Goal: Navigation & Orientation: Find specific page/section

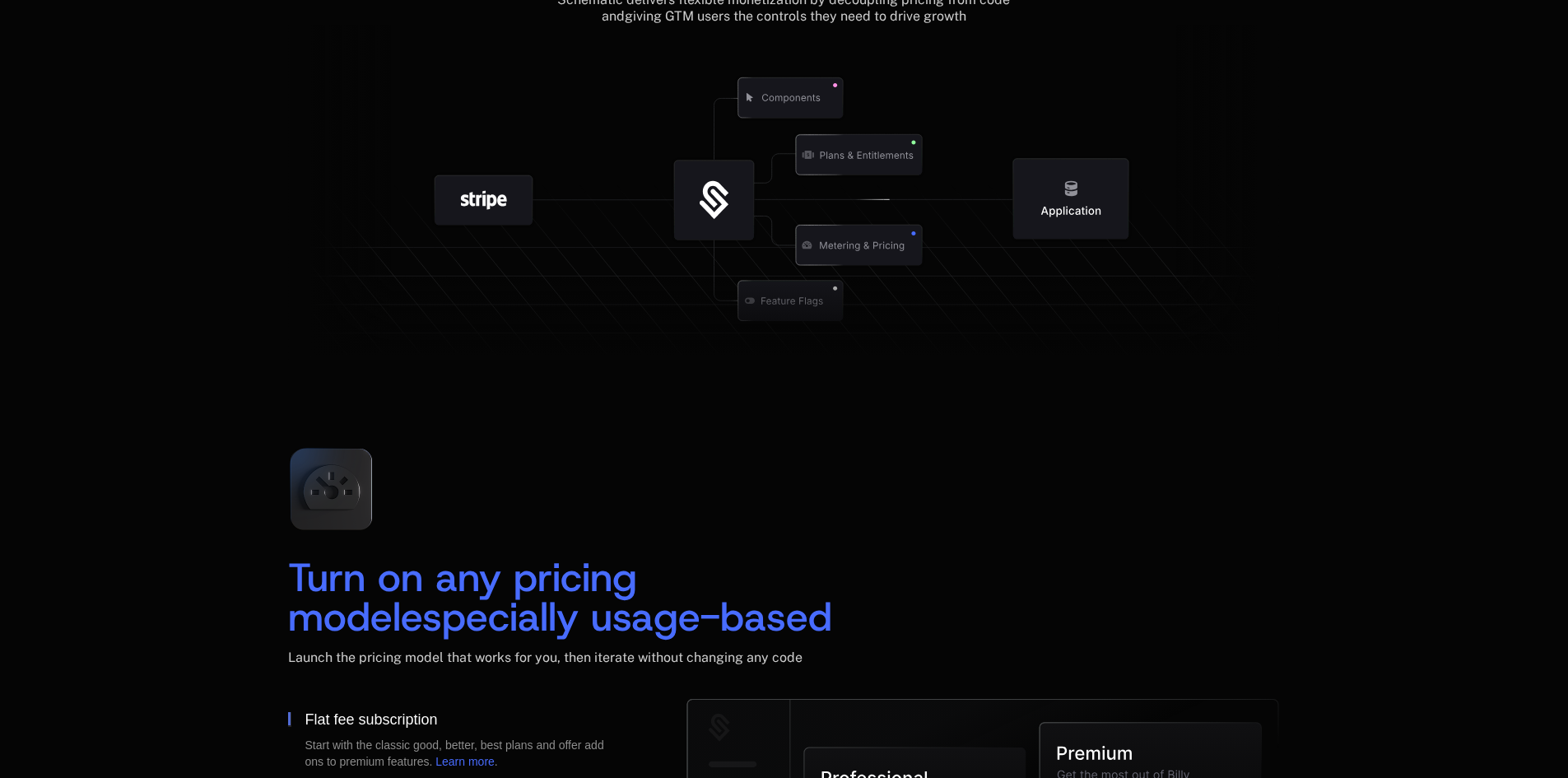
scroll to position [1811, 0]
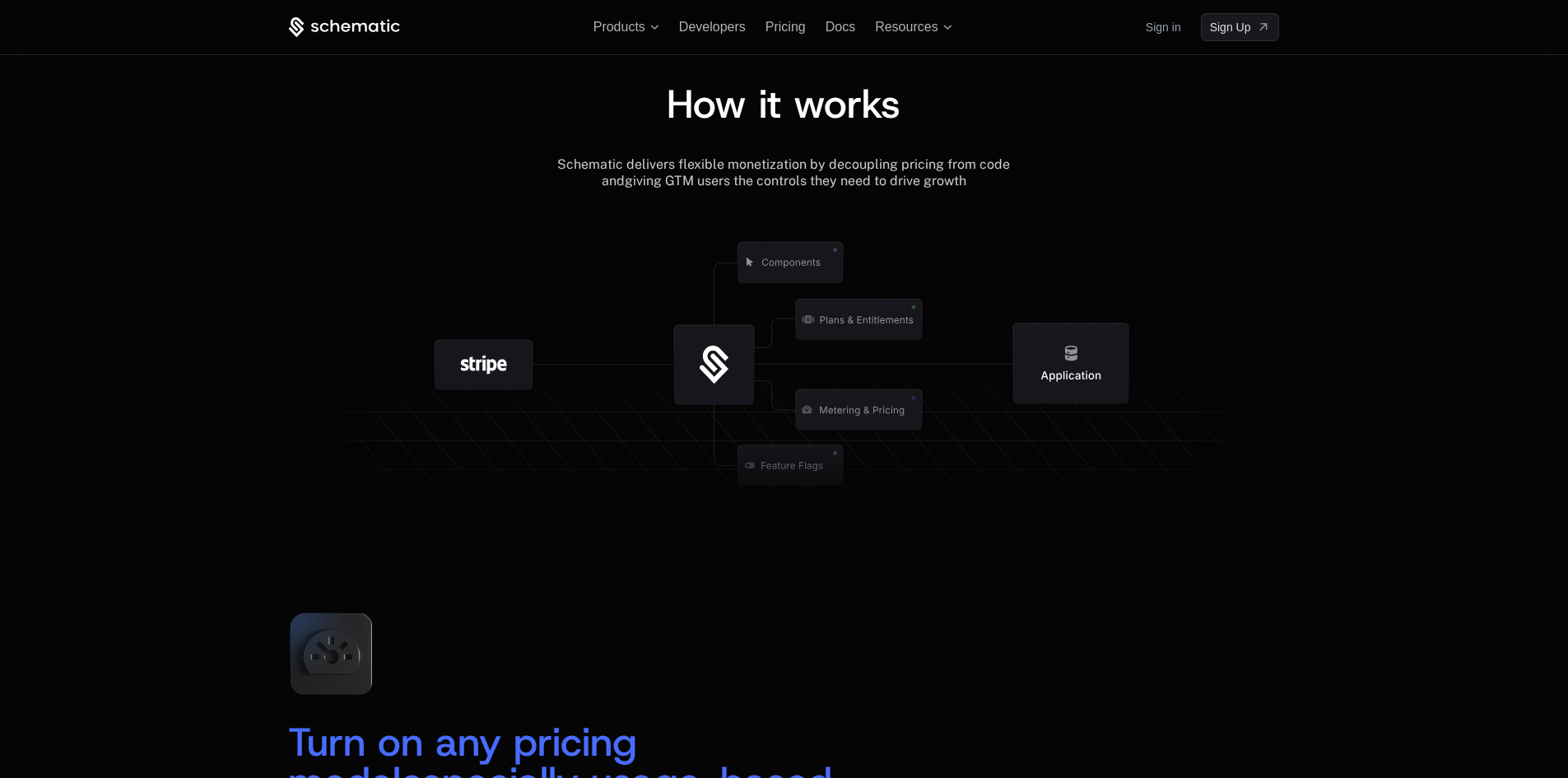
drag, startPoint x: 846, startPoint y: 409, endPoint x: 896, endPoint y: 408, distance: 50.0
click at [896, 408] on g at bounding box center [824, 465] width 1520 height 577
click at [834, 410] on icon at bounding box center [859, 410] width 127 height 40
click at [846, 415] on icon at bounding box center [859, 410] width 127 height 40
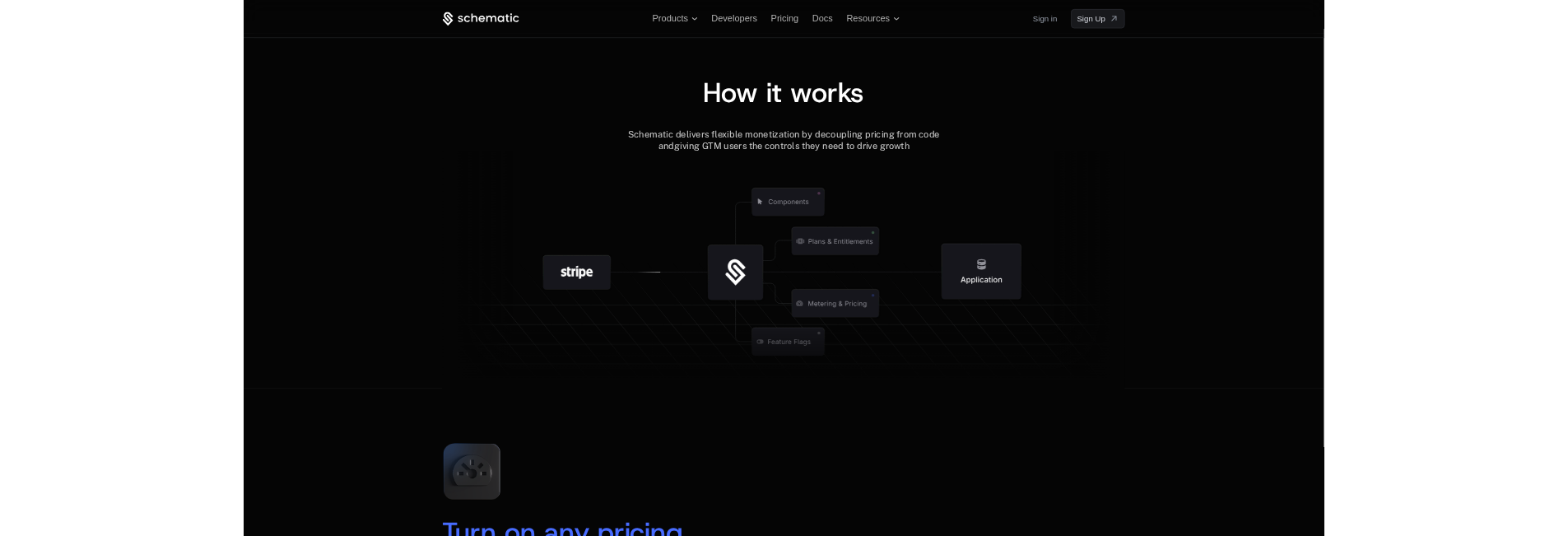
scroll to position [1728, 0]
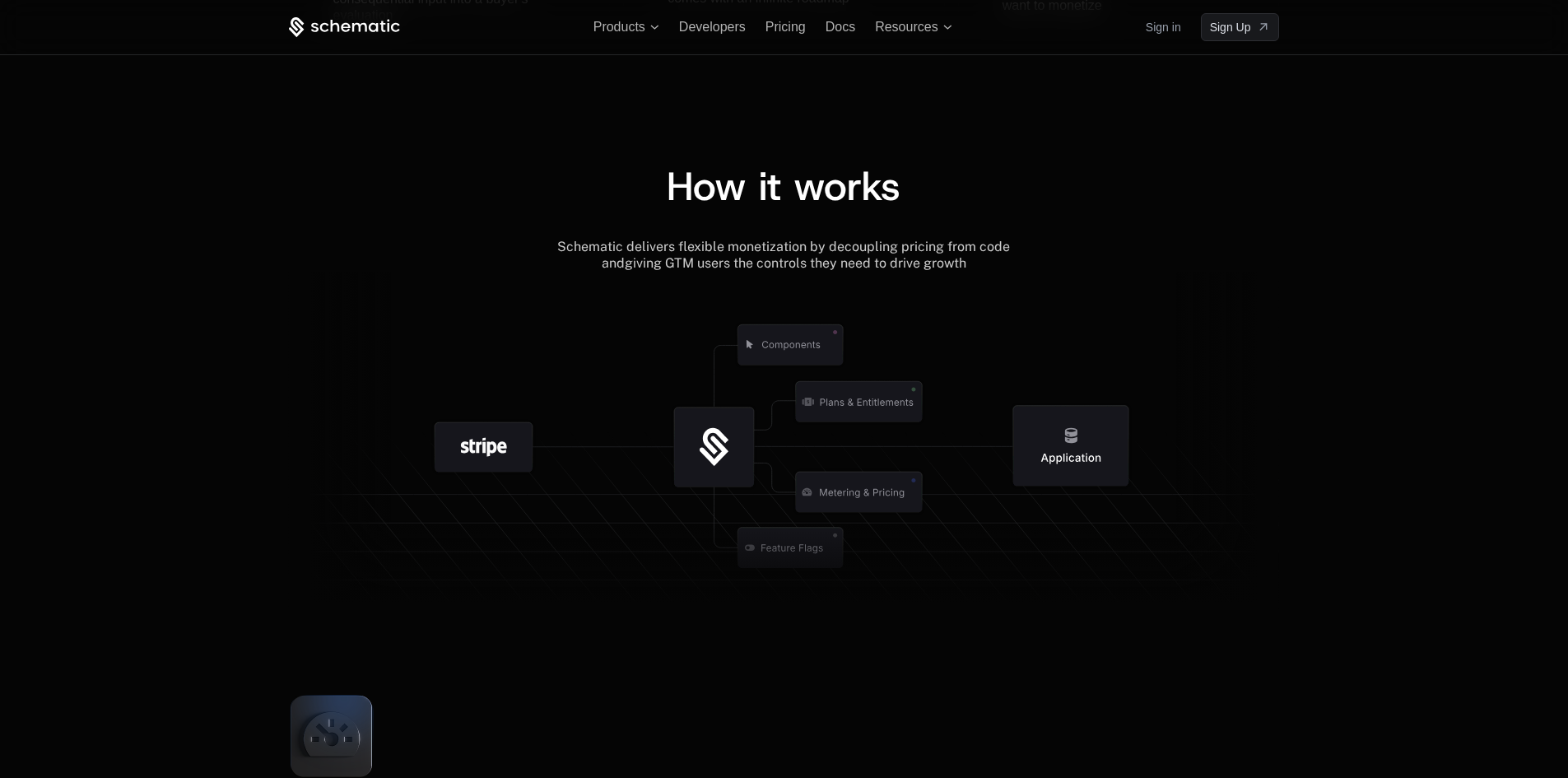
click at [866, 414] on icon at bounding box center [791, 346] width 172 height 172
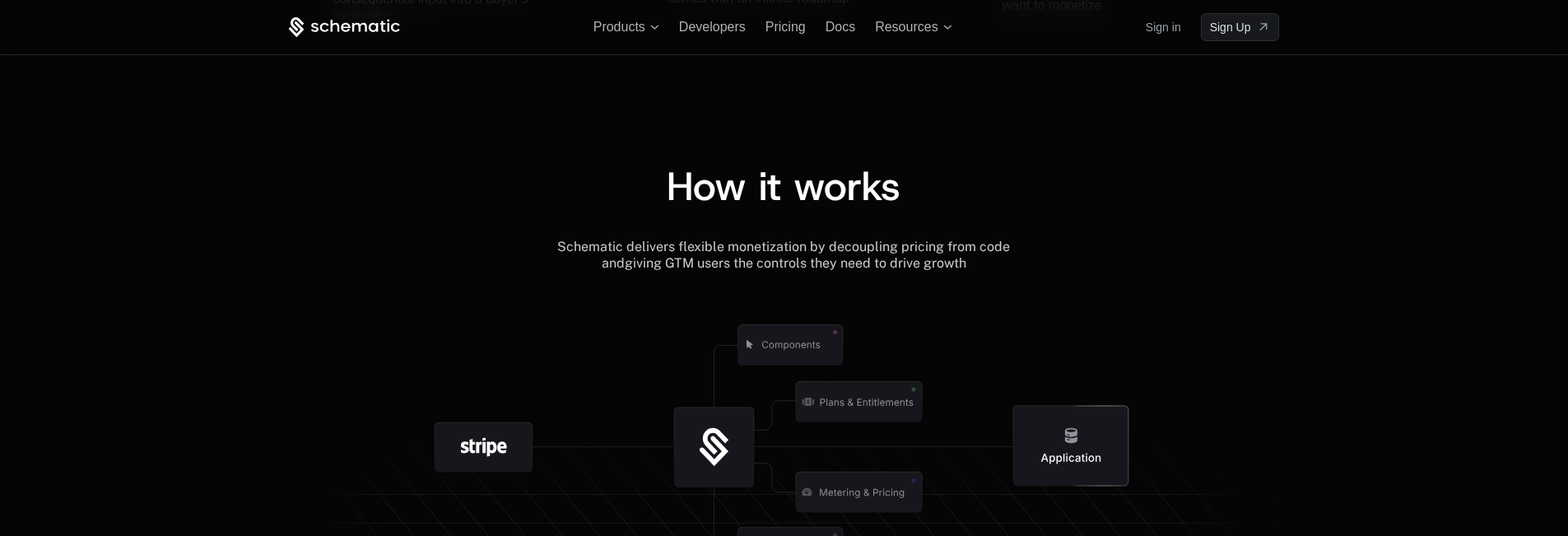
click at [1116, 383] on icon at bounding box center [1071, 446] width 172 height 172
click at [1247, 377] on icon at bounding box center [1227, 443] width 103 height 344
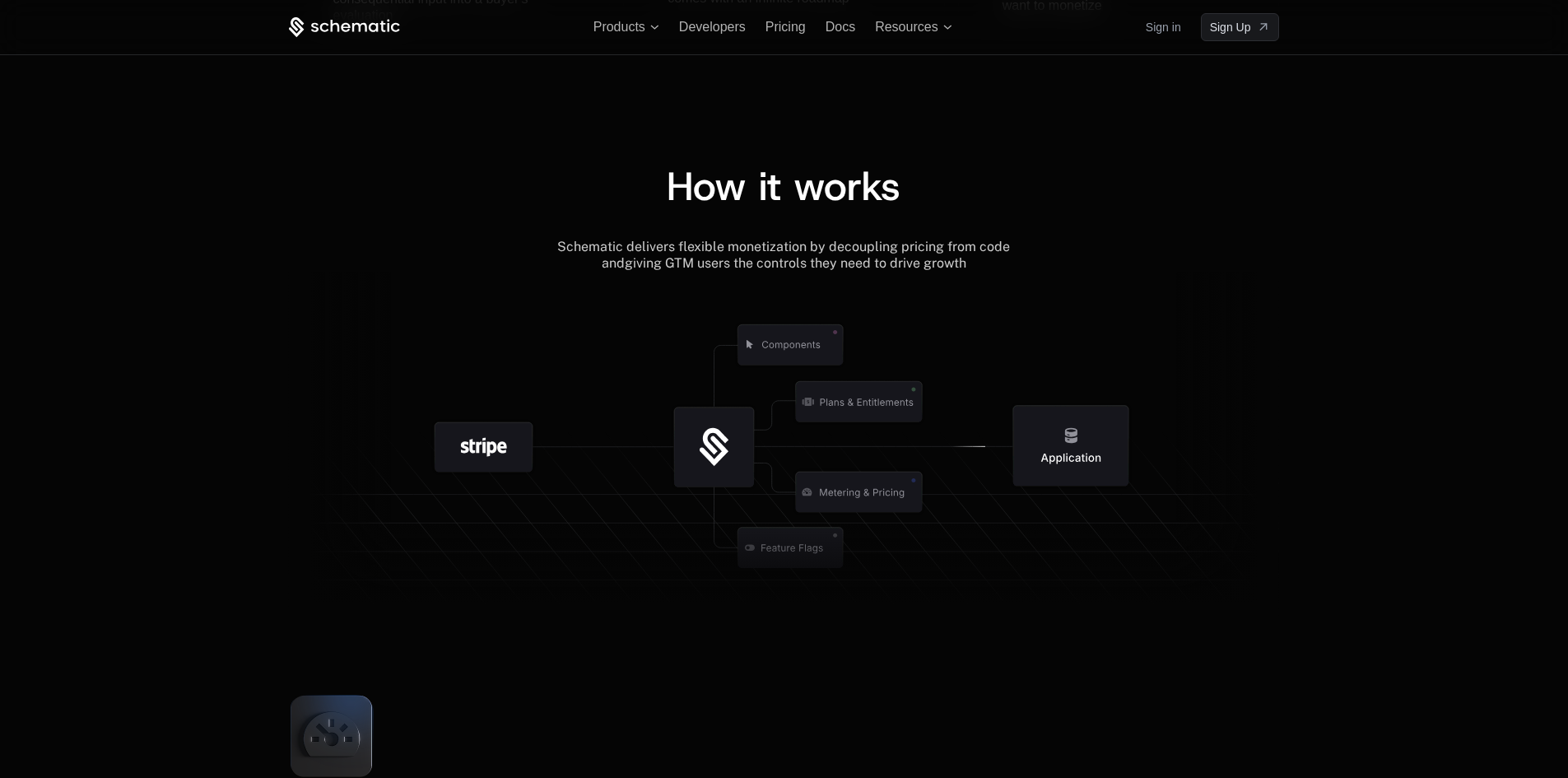
click at [620, 381] on icon at bounding box center [783, 443] width 991 height 344
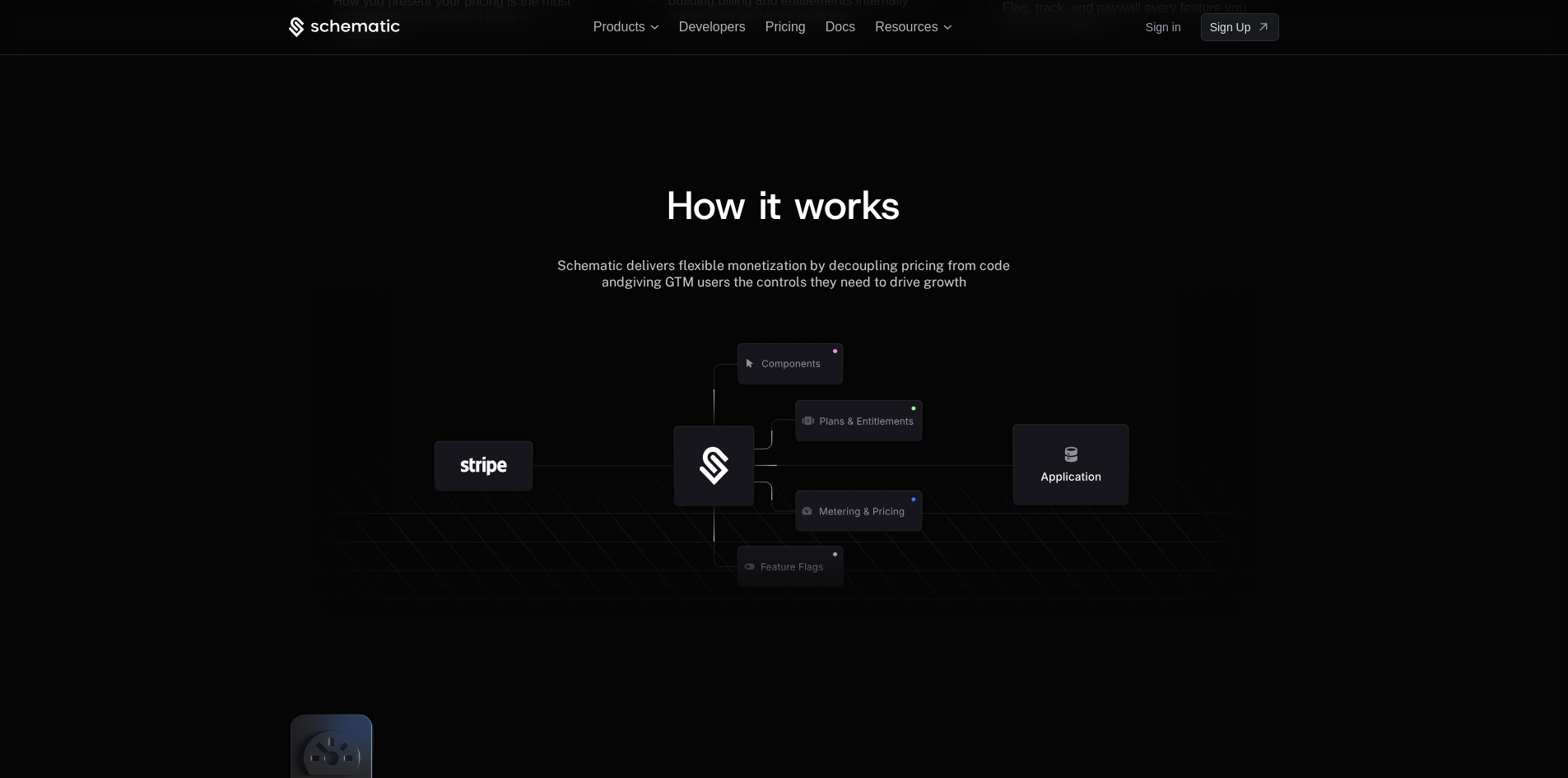
scroll to position [1634, 0]
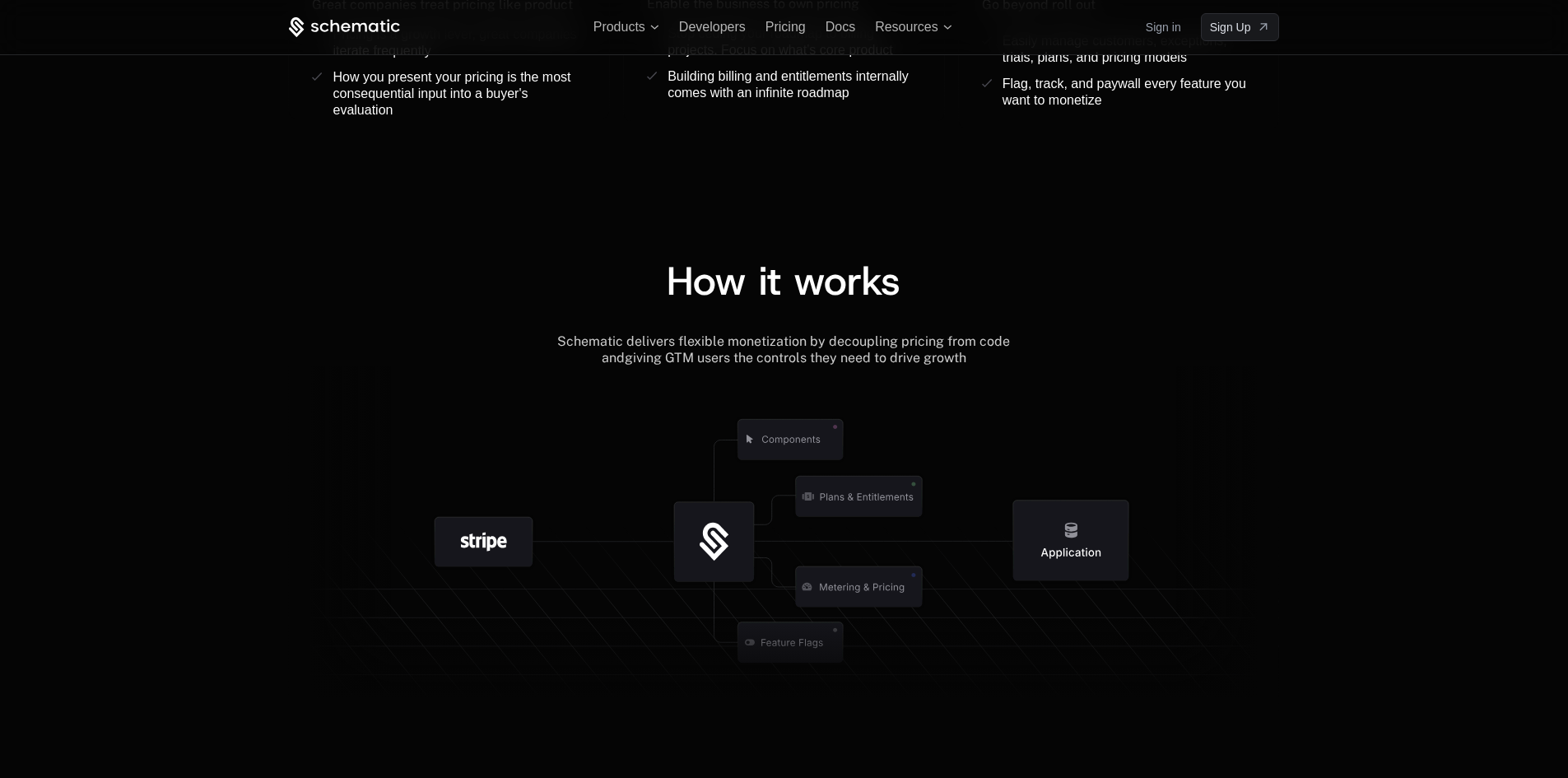
scroll to position [1634, 0]
drag, startPoint x: 767, startPoint y: 438, endPoint x: 802, endPoint y: 442, distance: 35.2
click at [802, 442] on g at bounding box center [909, 642] width 1520 height 577
drag, startPoint x: 799, startPoint y: 441, endPoint x: 759, endPoint y: 438, distance: 40.1
click at [759, 438] on icon at bounding box center [791, 440] width 105 height 40
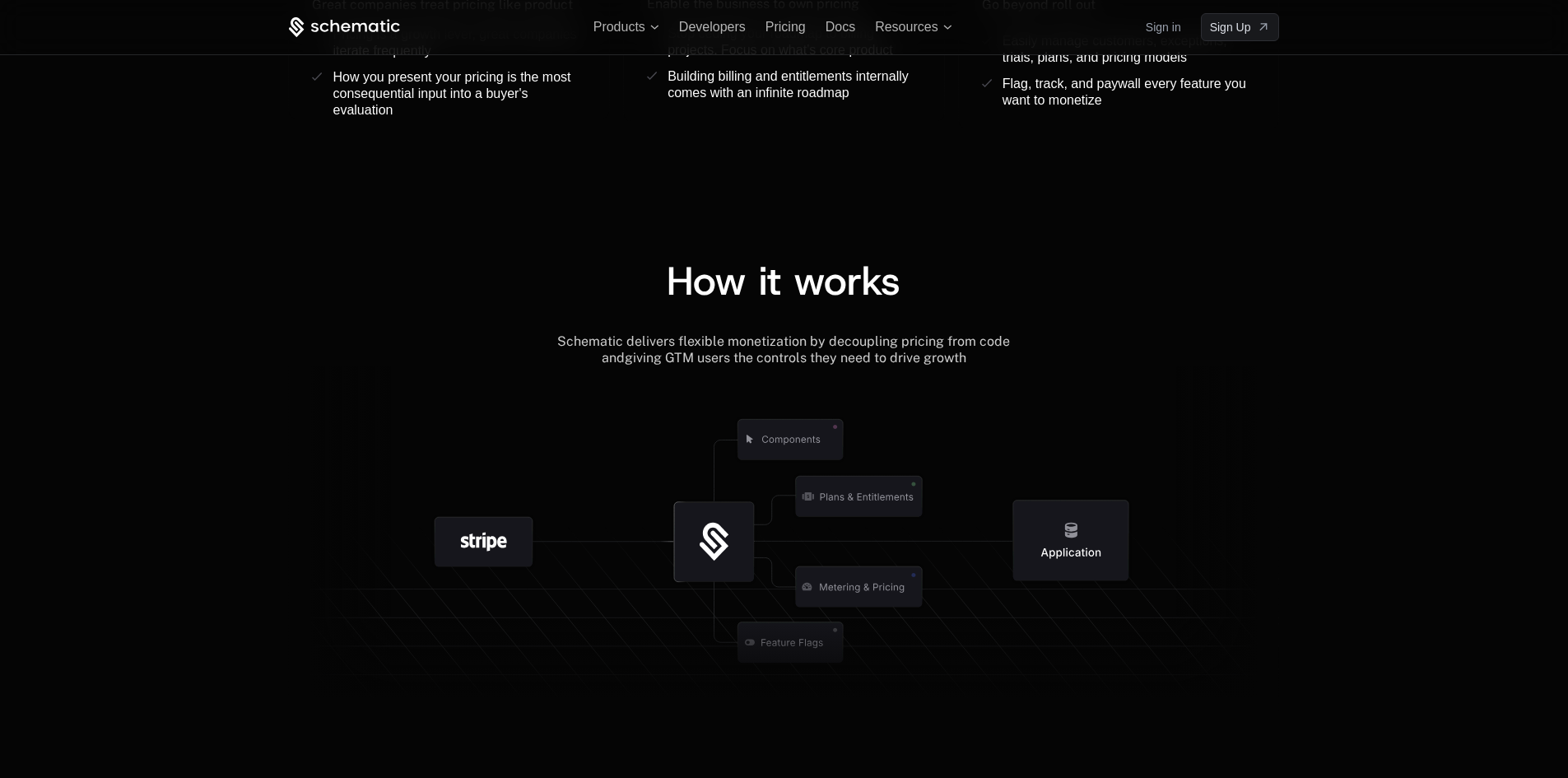
drag, startPoint x: 784, startPoint y: 440, endPoint x: 756, endPoint y: 437, distance: 28.2
click at [756, 437] on g at bounding box center [882, 642] width 1520 height 577
click at [693, 535] on icon at bounding box center [715, 542] width 80 height 80
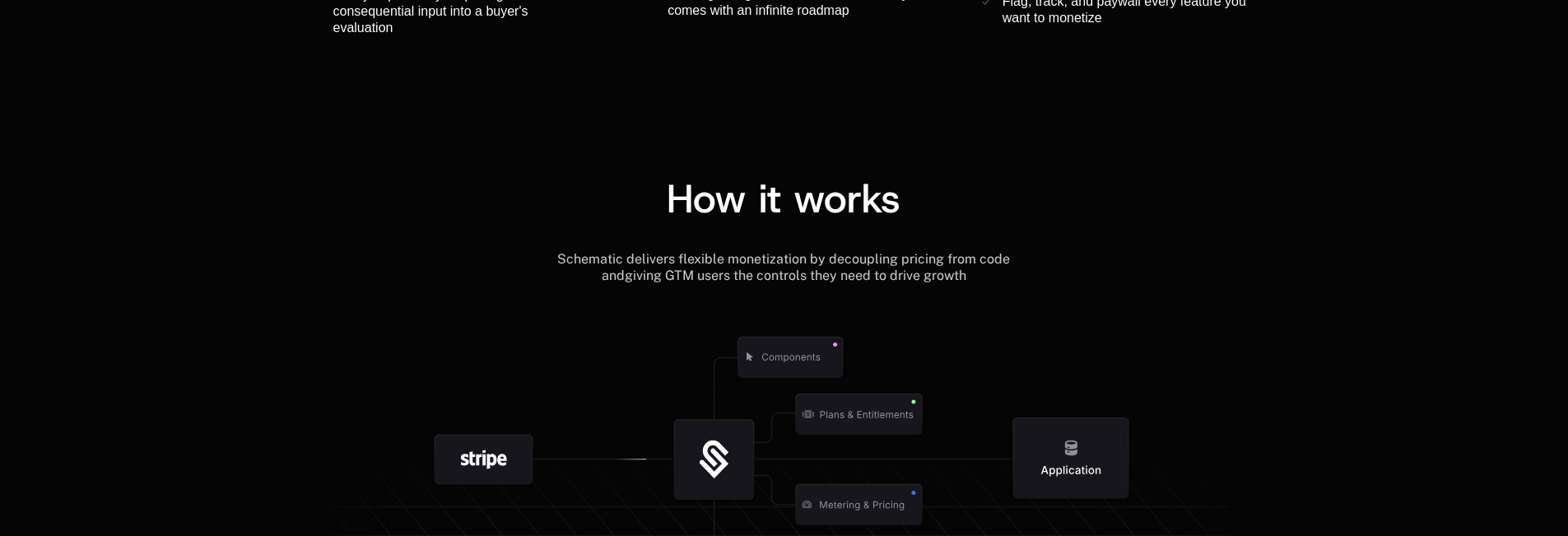
scroll to position [1798, 0]
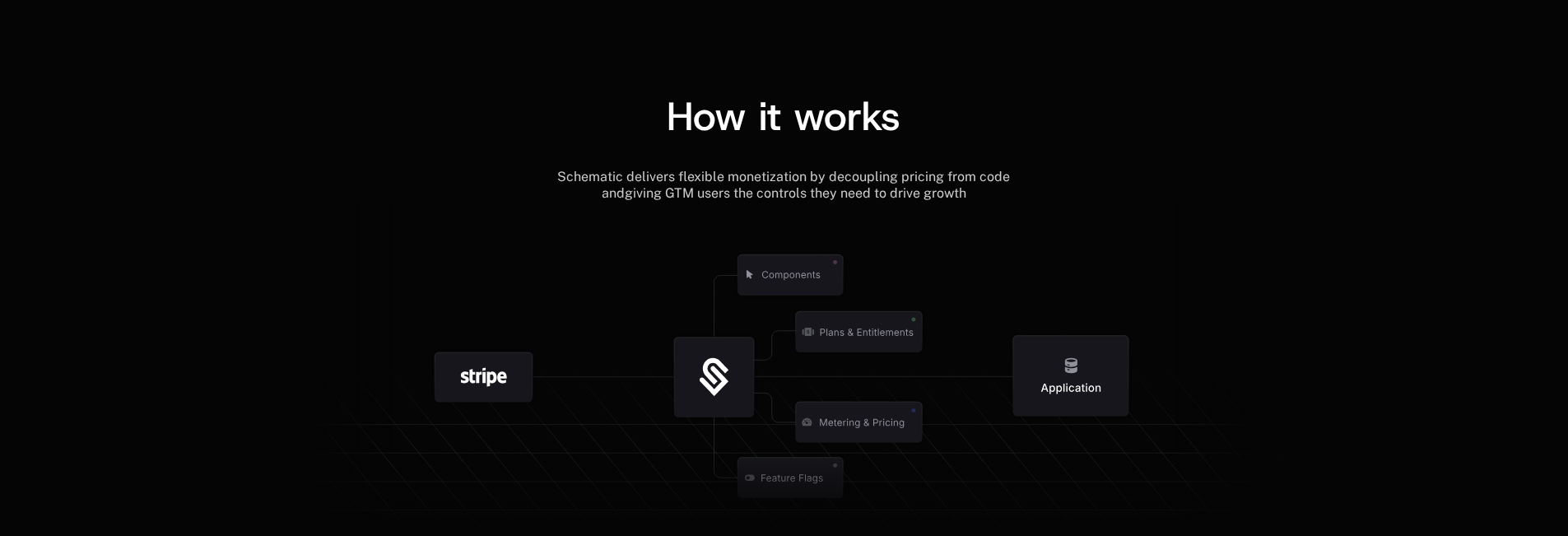
click at [857, 286] on icon at bounding box center [791, 276] width 172 height 172
drag, startPoint x: 774, startPoint y: 268, endPoint x: 807, endPoint y: 273, distance: 33.4
click at [807, 273] on icon at bounding box center [791, 276] width 105 height 40
drag, startPoint x: 785, startPoint y: 274, endPoint x: 744, endPoint y: 268, distance: 41.4
click at [744, 268] on g at bounding box center [891, 478] width 1520 height 577
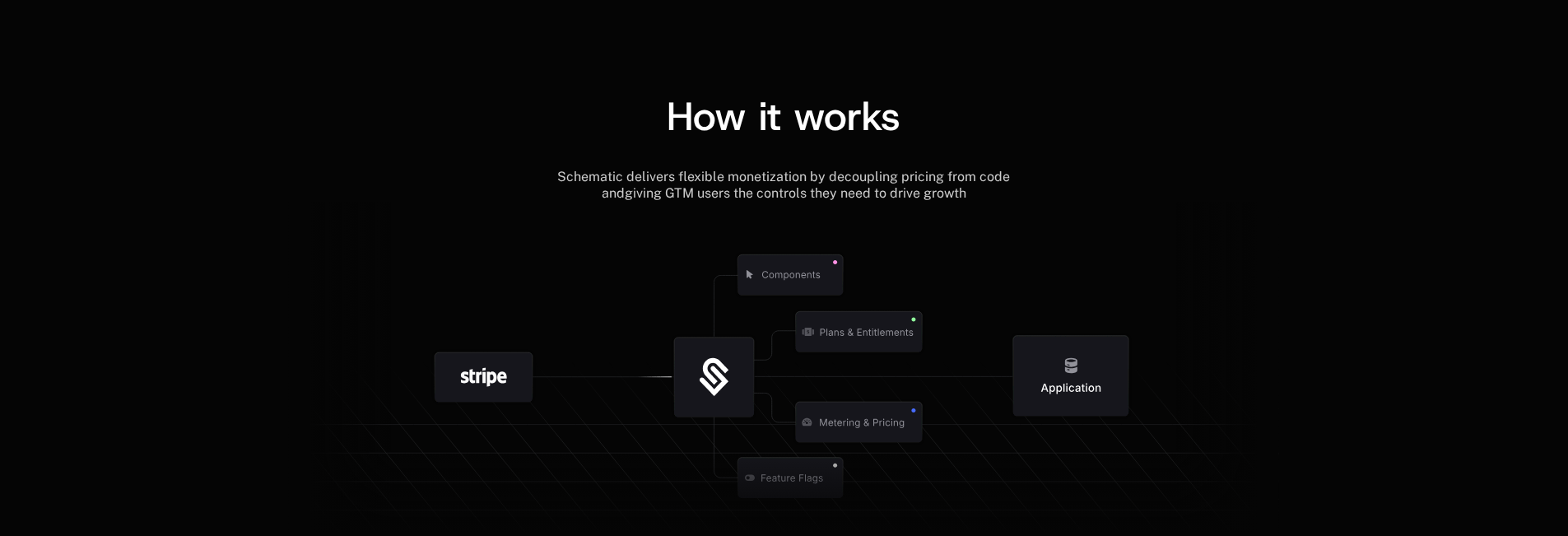
drag, startPoint x: 778, startPoint y: 271, endPoint x: 793, endPoint y: 272, distance: 15.0
click at [789, 271] on icon at bounding box center [791, 276] width 105 height 40
click at [794, 272] on icon at bounding box center [791, 276] width 105 height 40
click at [795, 274] on icon at bounding box center [791, 276] width 105 height 40
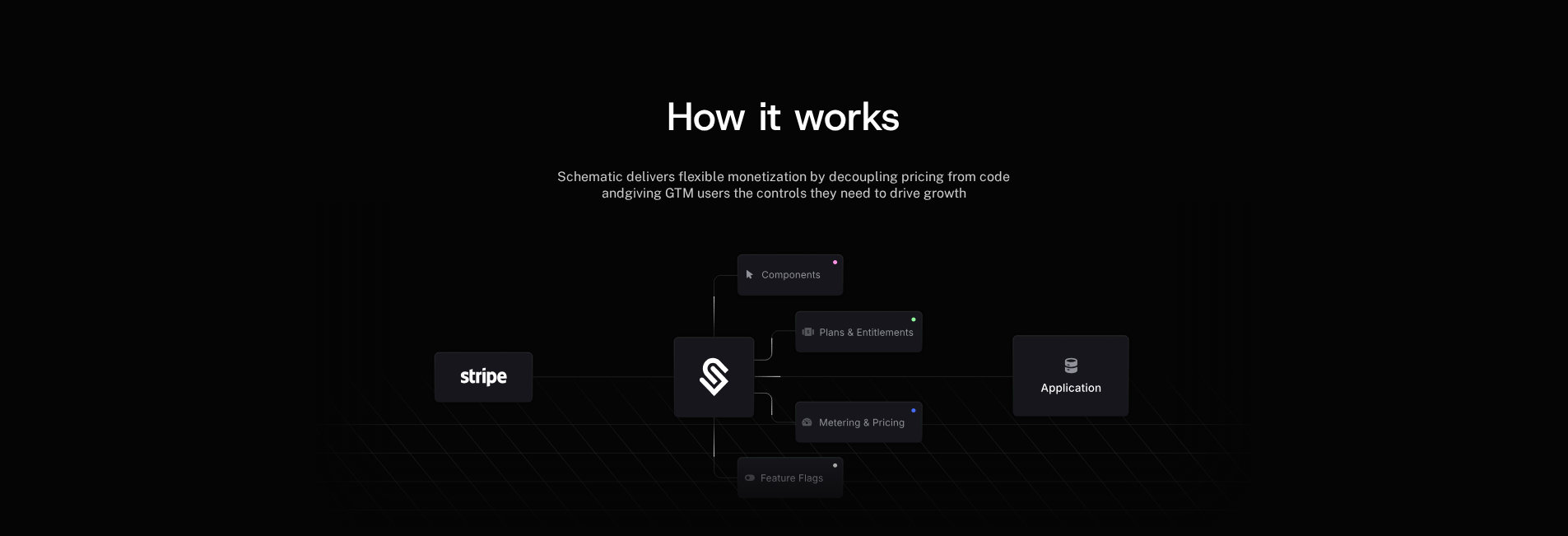
click at [795, 274] on icon at bounding box center [791, 276] width 105 height 40
drag, startPoint x: 352, startPoint y: 534, endPoint x: 593, endPoint y: 143, distance: 459.3
click at [593, 143] on div "How it works" at bounding box center [783, 132] width 991 height 73
